Goal: Task Accomplishment & Management: Complete application form

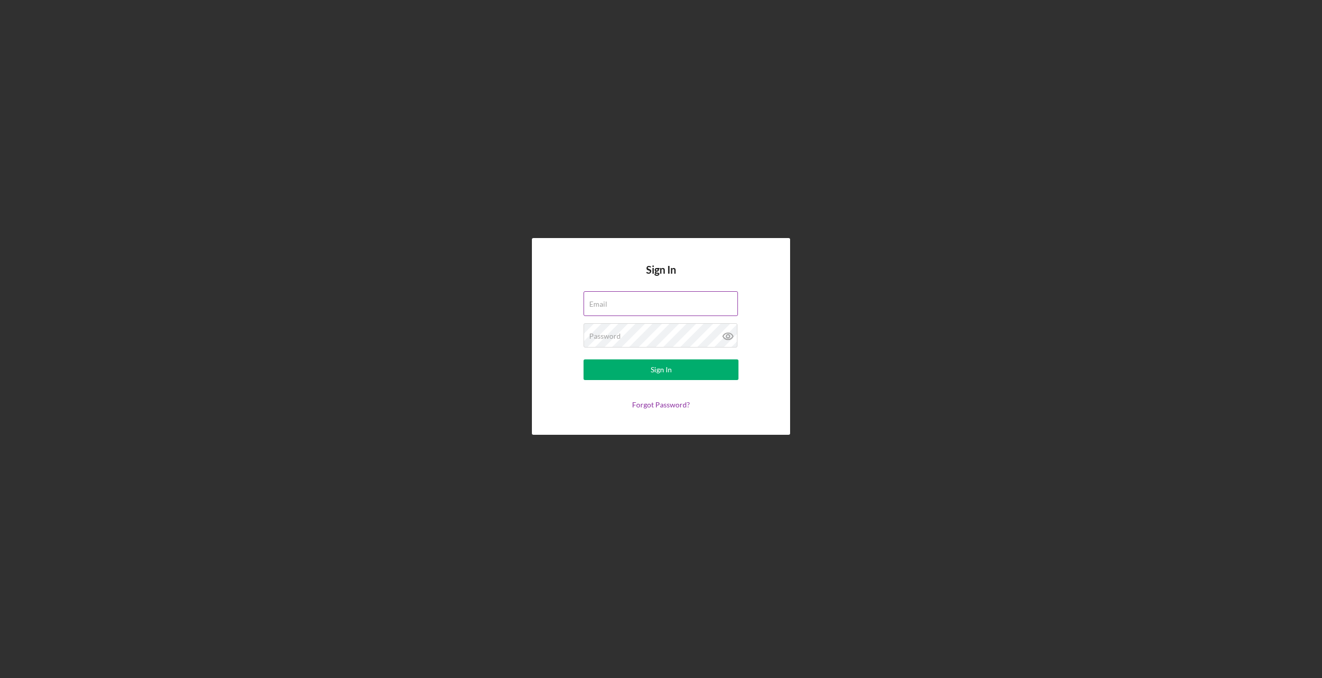
click at [609, 310] on input "Email" at bounding box center [660, 303] width 154 height 25
type input "[PERSON_NAME][EMAIL_ADDRESS][DOMAIN_NAME]"
click at [612, 339] on label "Password" at bounding box center [604, 336] width 31 height 8
click at [583, 359] on button "Sign In" at bounding box center [660, 369] width 155 height 21
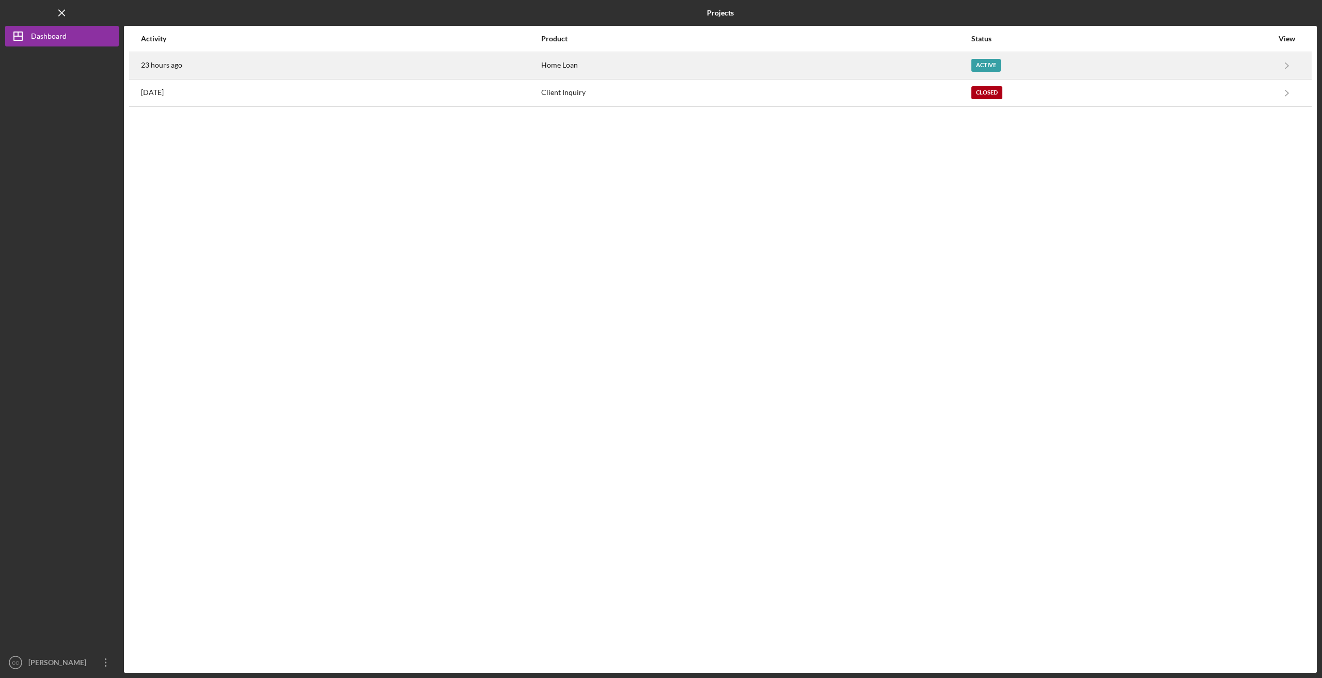
click at [437, 64] on div "23 hours ago" at bounding box center [340, 66] width 399 height 26
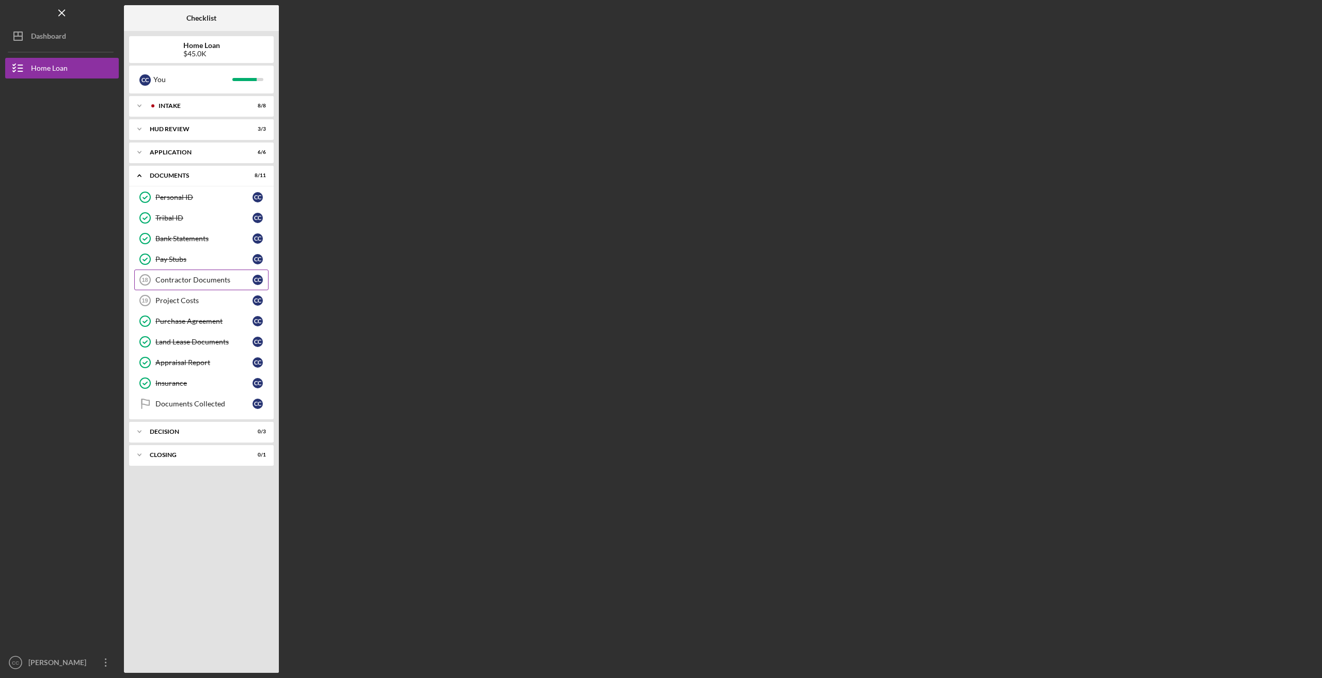
click at [198, 276] on div "Contractor Documents" at bounding box center [203, 280] width 97 height 8
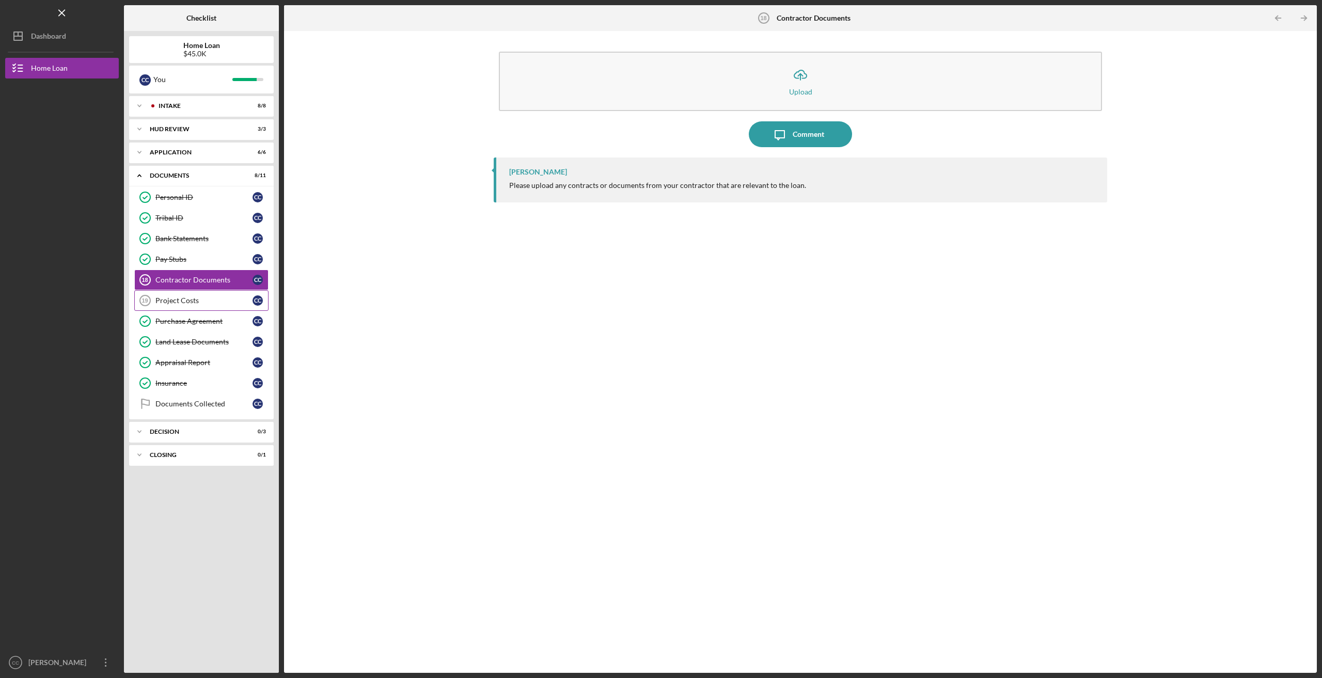
click at [168, 297] on div "Project Costs" at bounding box center [203, 300] width 97 height 8
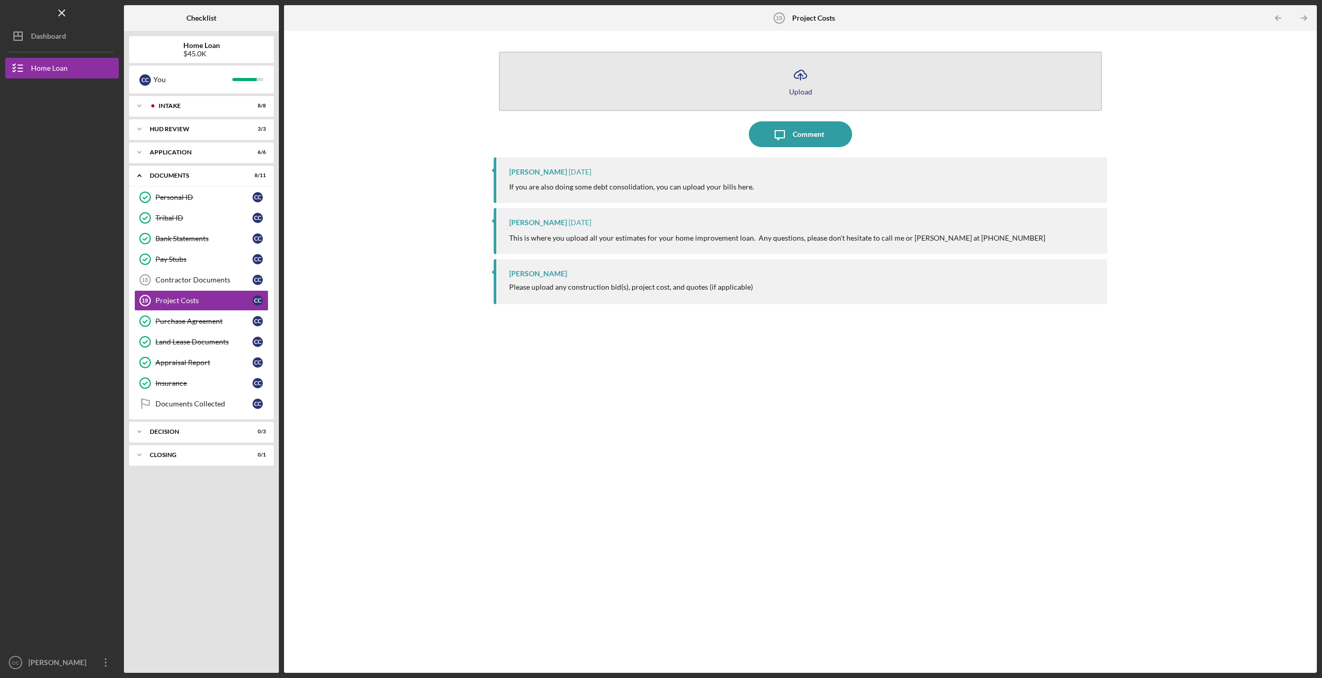
click at [802, 71] on icon "button" at bounding box center [800, 74] width 12 height 8
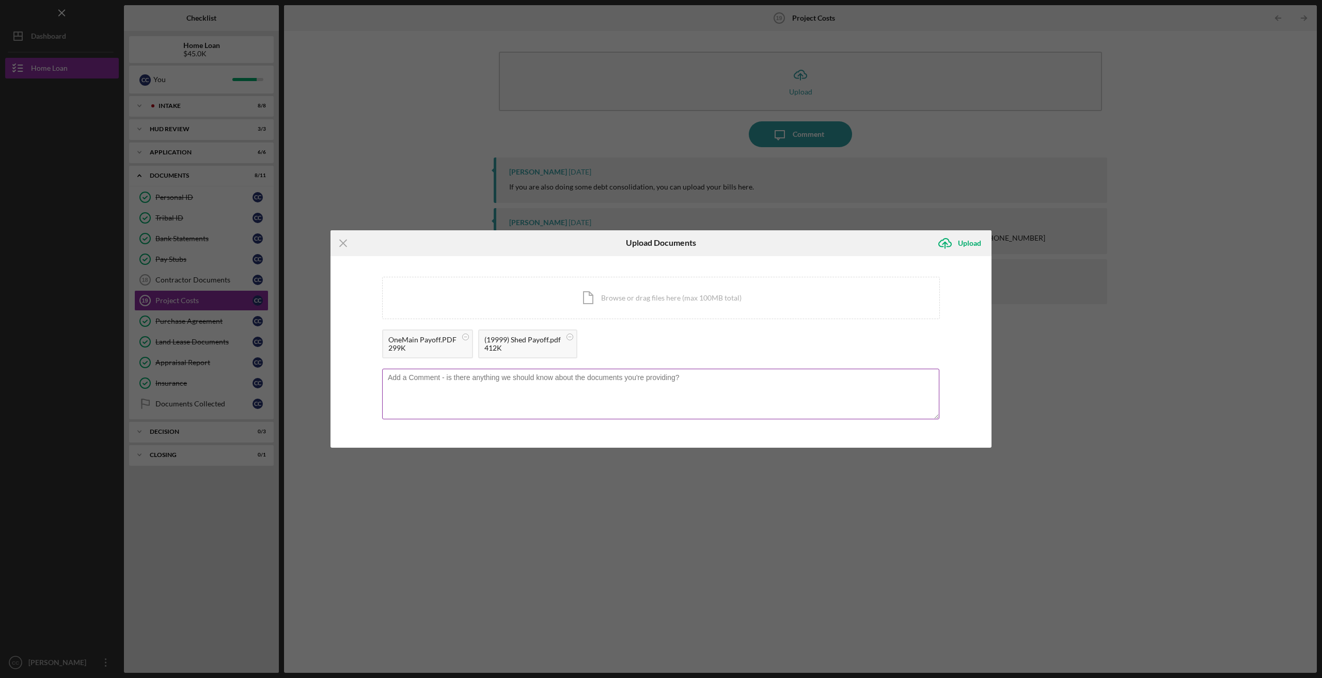
click at [430, 387] on textarea at bounding box center [660, 394] width 557 height 51
click at [424, 379] on textarea at bounding box center [660, 394] width 557 height 51
type textarea "Debt Consolidation"
click at [960, 243] on div "Upload" at bounding box center [969, 243] width 23 height 21
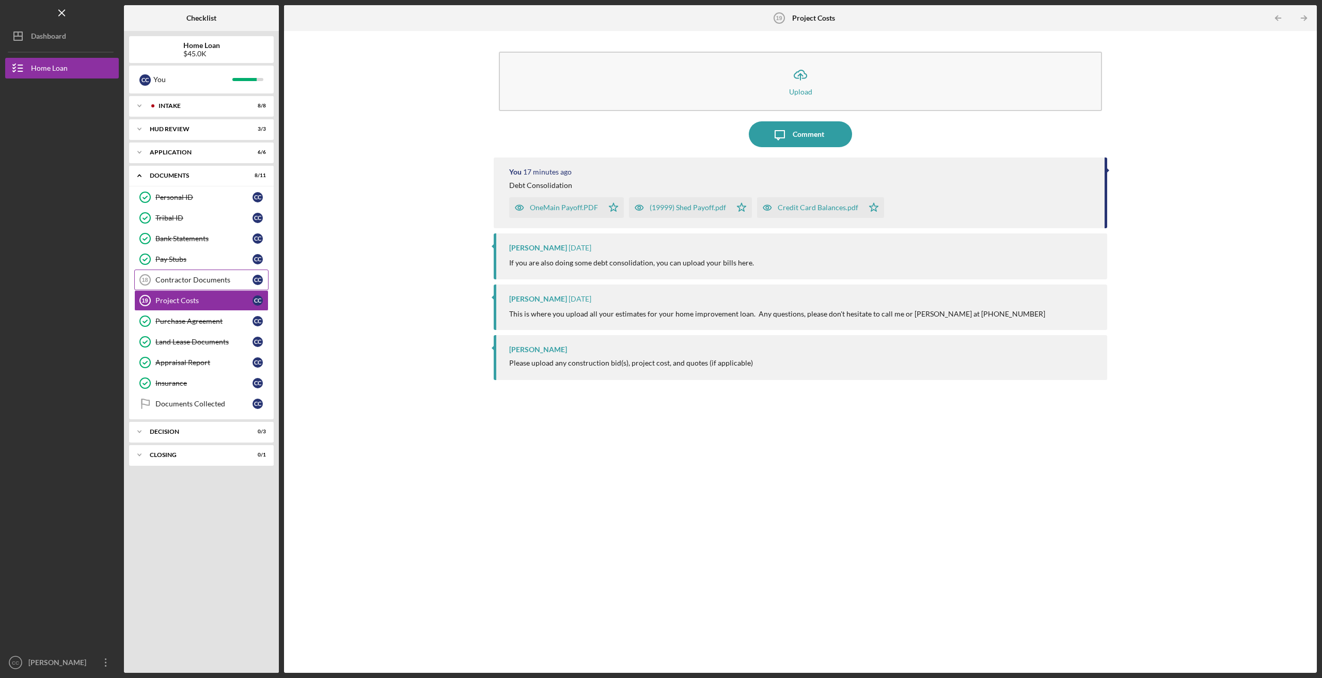
click at [194, 279] on div "Contractor Documents" at bounding box center [203, 280] width 97 height 8
